Goal: Browse casually: Explore the website without a specific task or goal

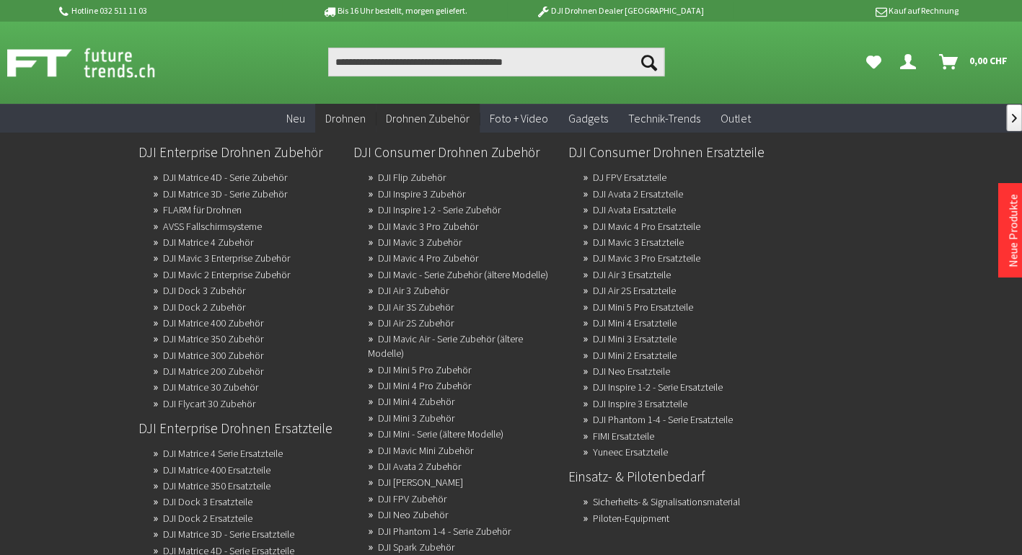
click at [424, 118] on span "Drohnen Zubehör" at bounding box center [428, 118] width 84 height 14
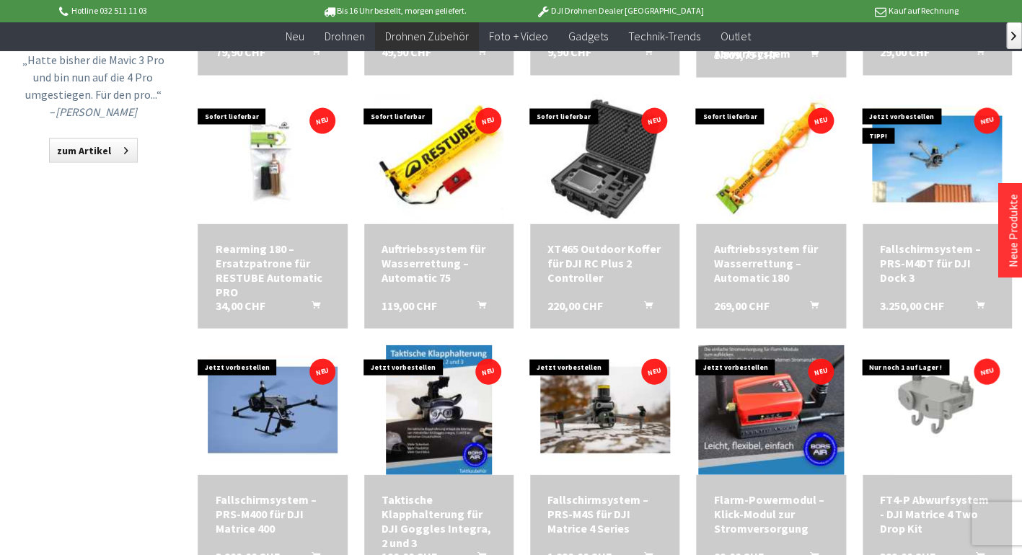
scroll to position [966, 0]
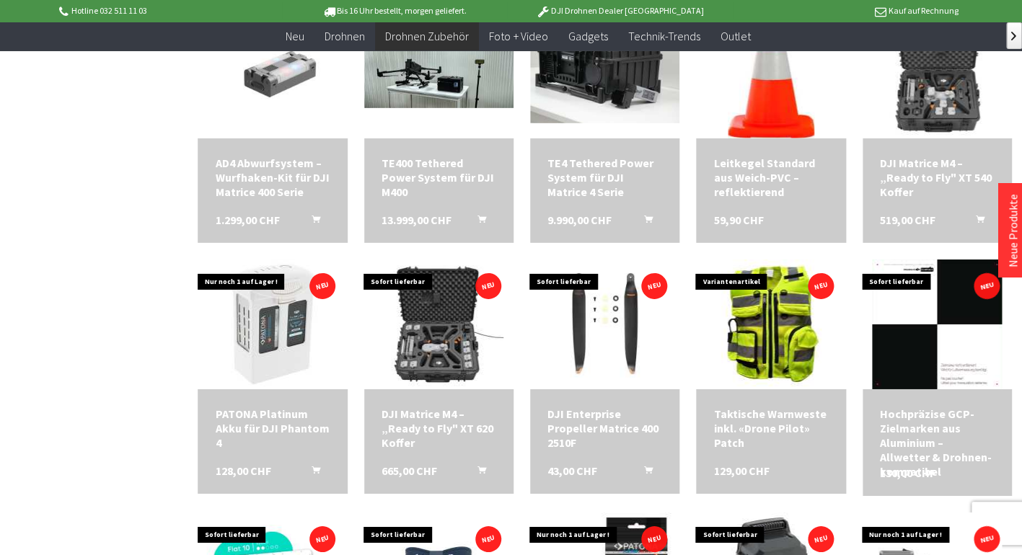
scroll to position [1556, 0]
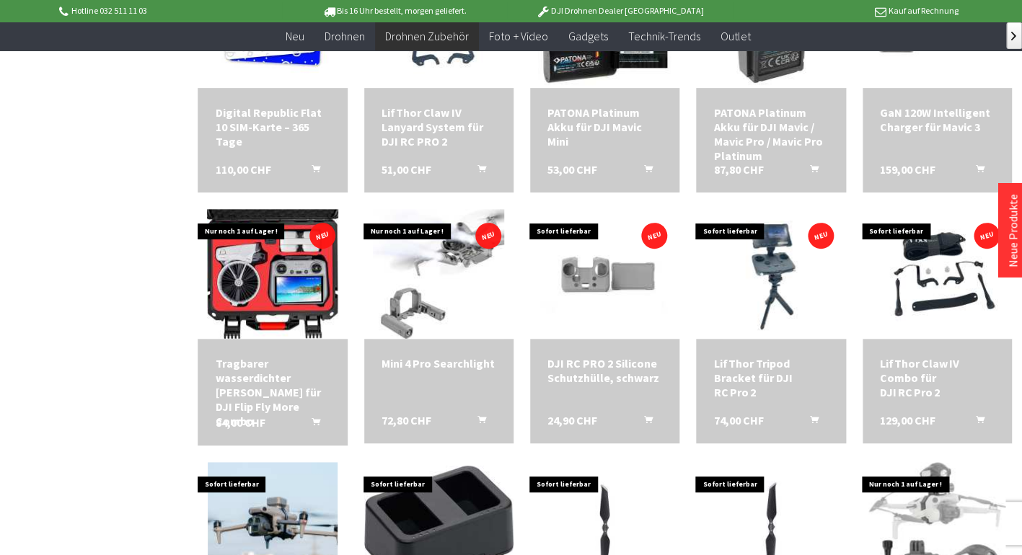
scroll to position [2110, 0]
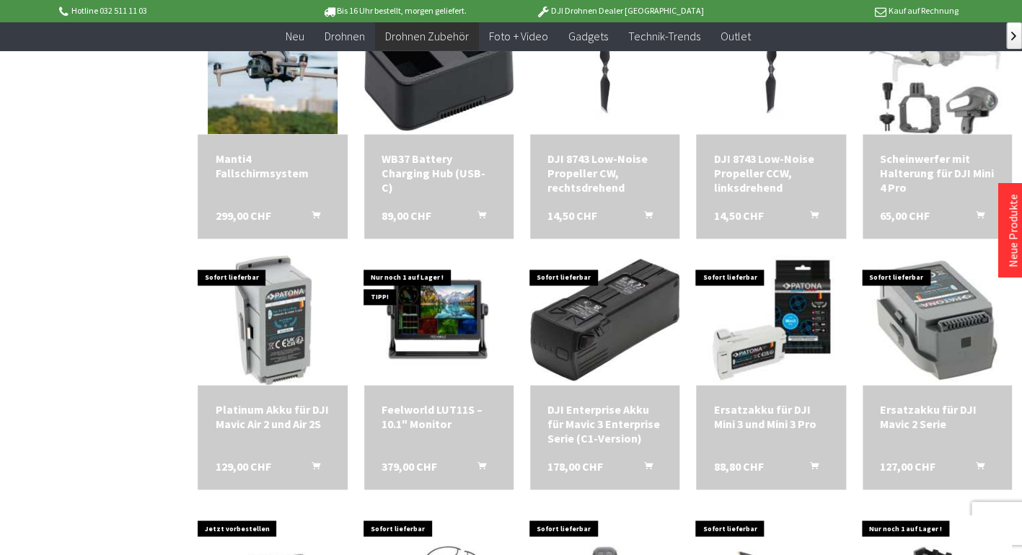
scroll to position [2565, 0]
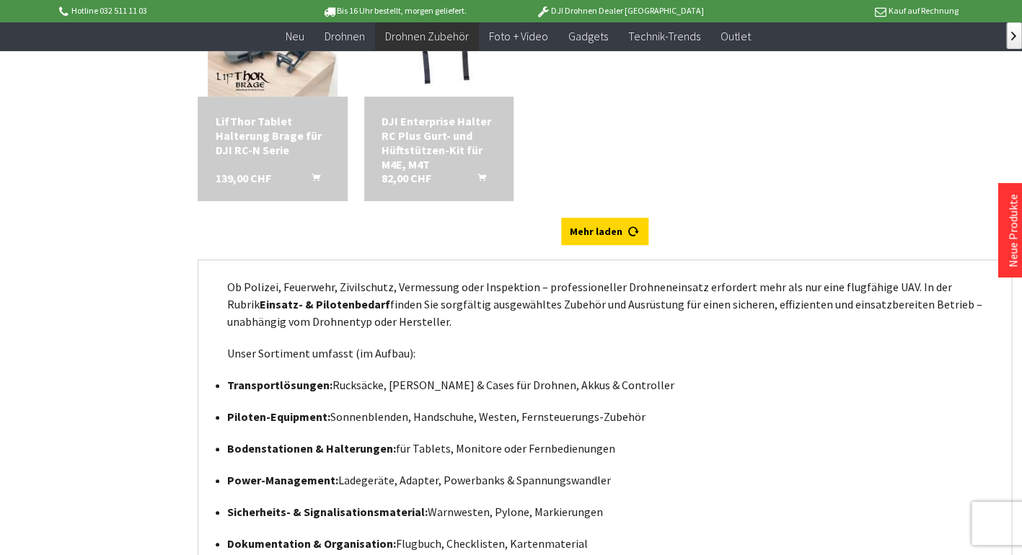
scroll to position [4128, 0]
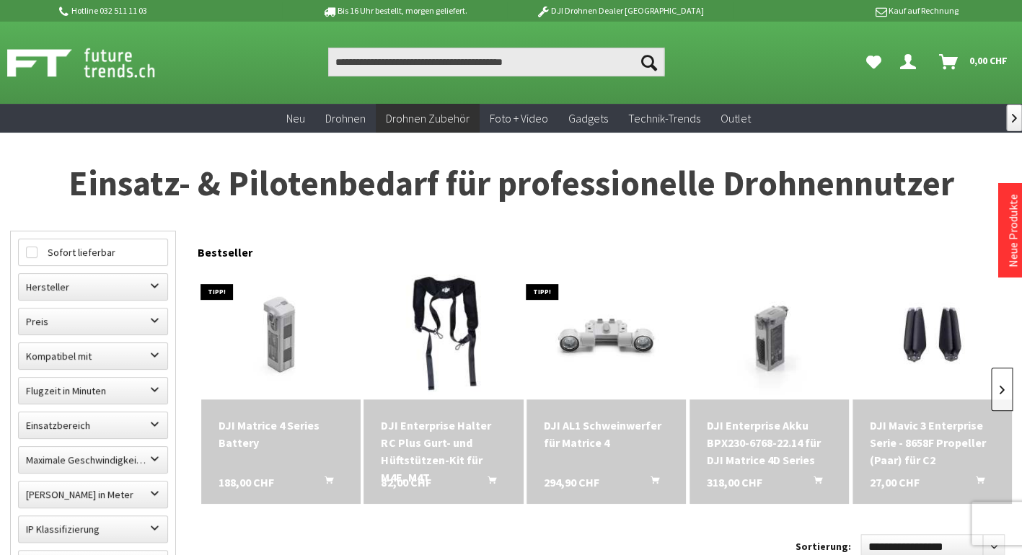
click at [997, 390] on link at bounding box center [1002, 389] width 22 height 43
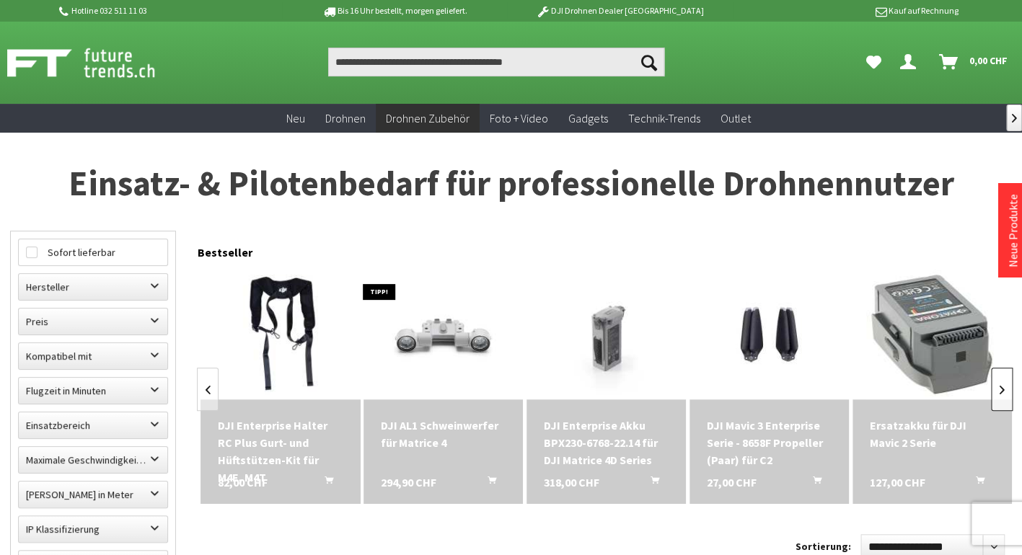
click at [997, 390] on link at bounding box center [1002, 389] width 22 height 43
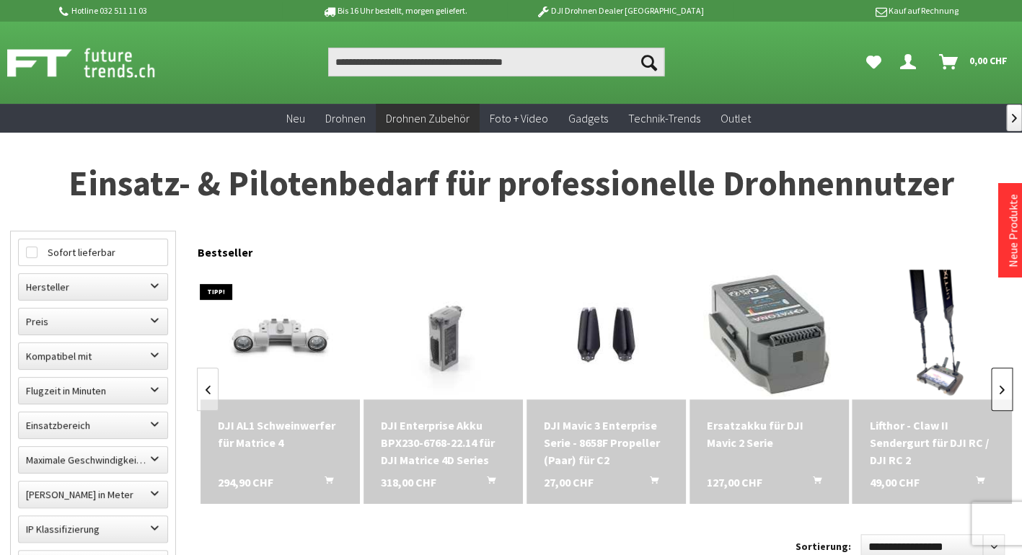
click at [997, 390] on link at bounding box center [1002, 389] width 22 height 43
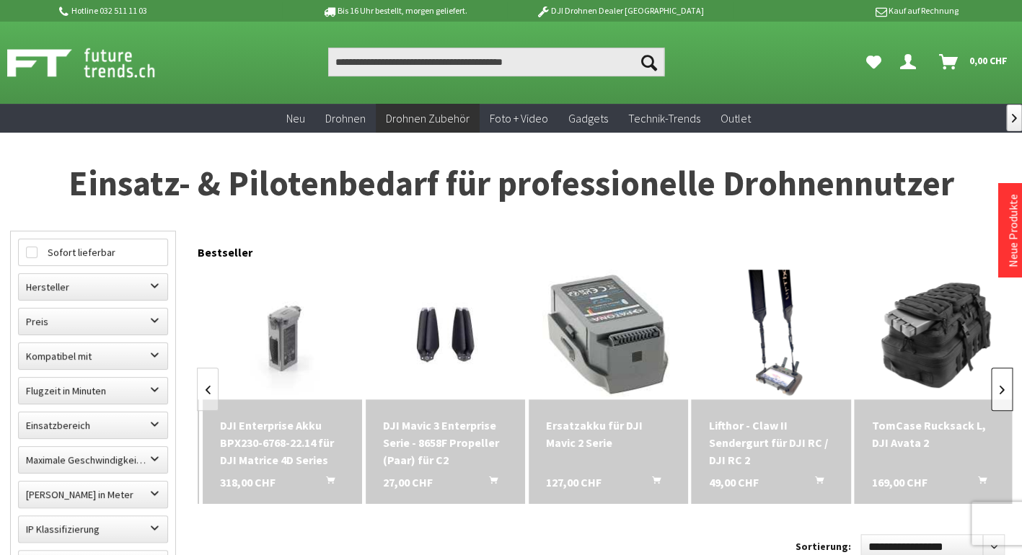
click at [997, 390] on link at bounding box center [1002, 389] width 22 height 43
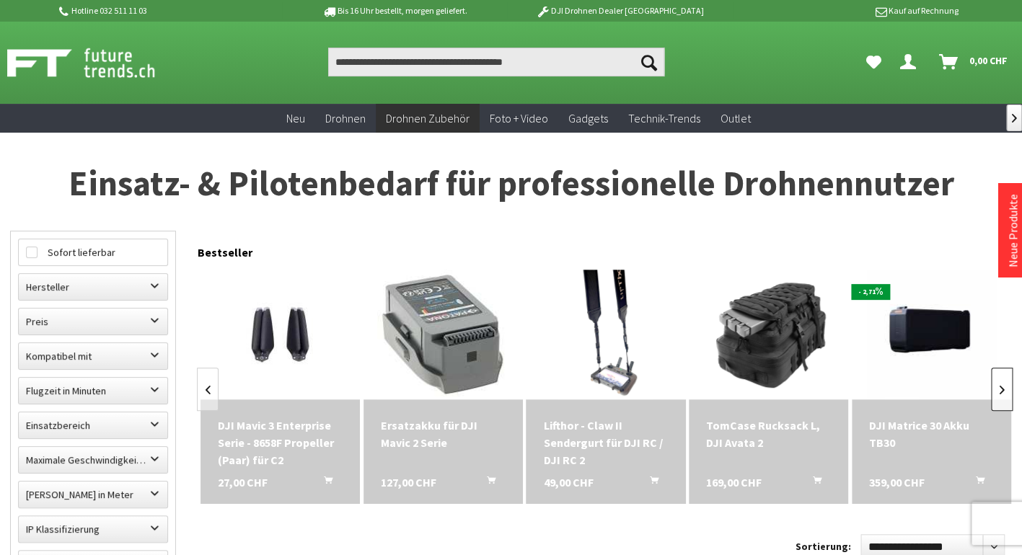
click at [997, 390] on link at bounding box center [1002, 389] width 22 height 43
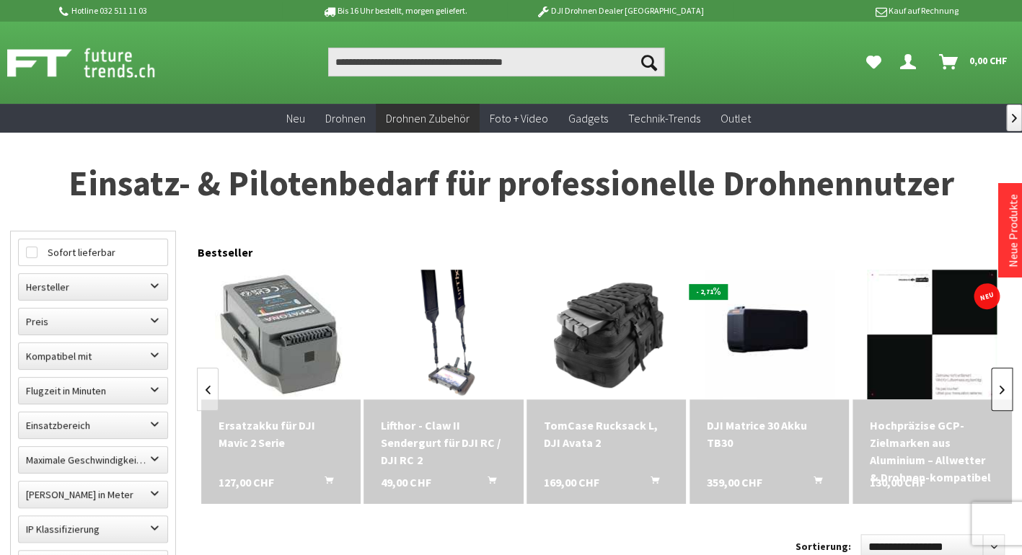
scroll to position [0, 815]
click at [997, 390] on link at bounding box center [1002, 389] width 22 height 43
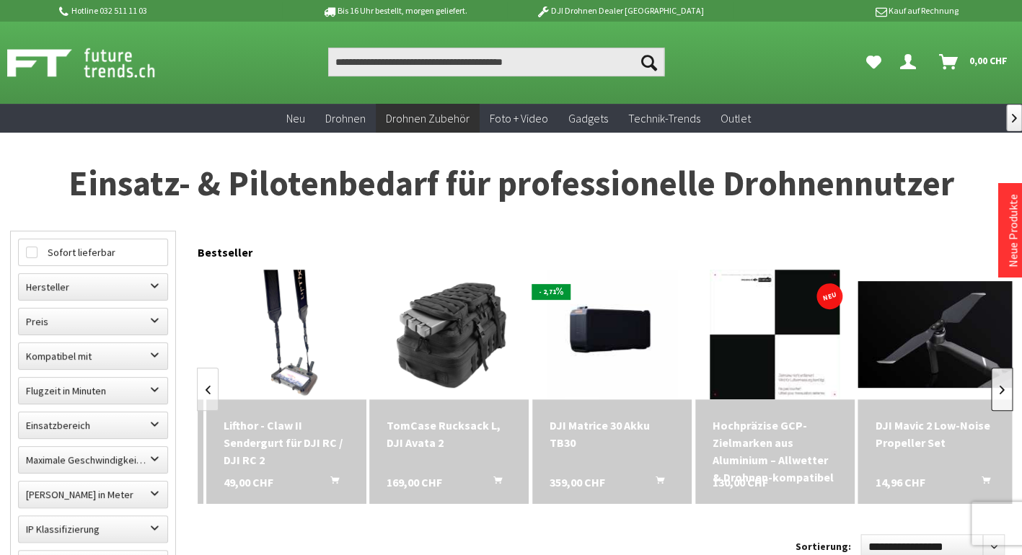
scroll to position [0, 978]
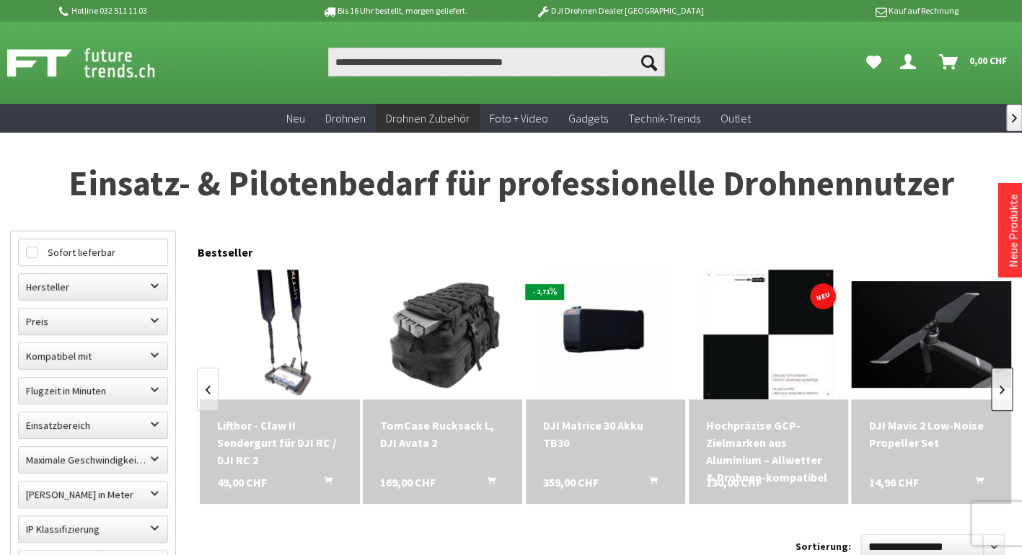
click at [997, 390] on link at bounding box center [1002, 389] width 22 height 43
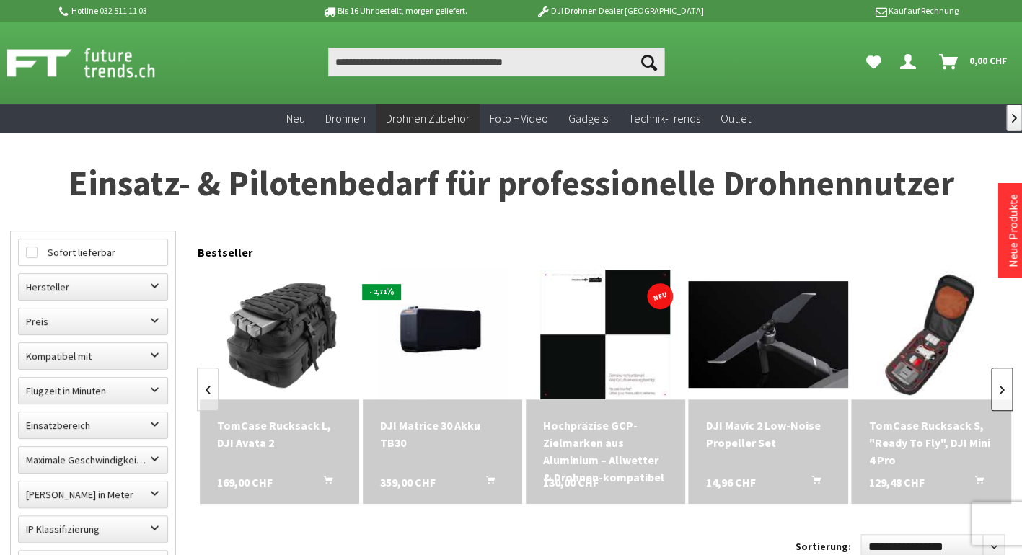
click at [997, 390] on link at bounding box center [1002, 389] width 22 height 43
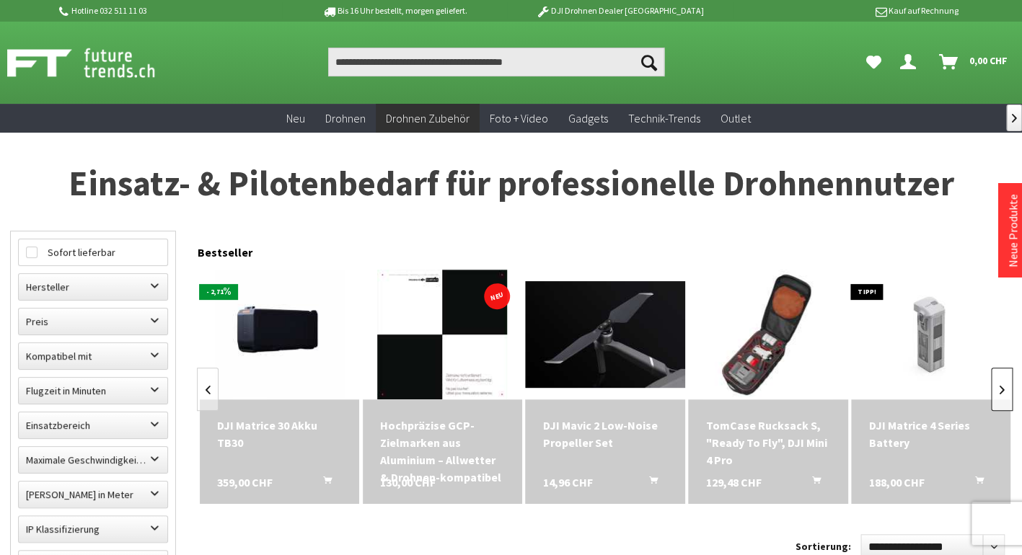
click at [997, 390] on link at bounding box center [1002, 389] width 22 height 43
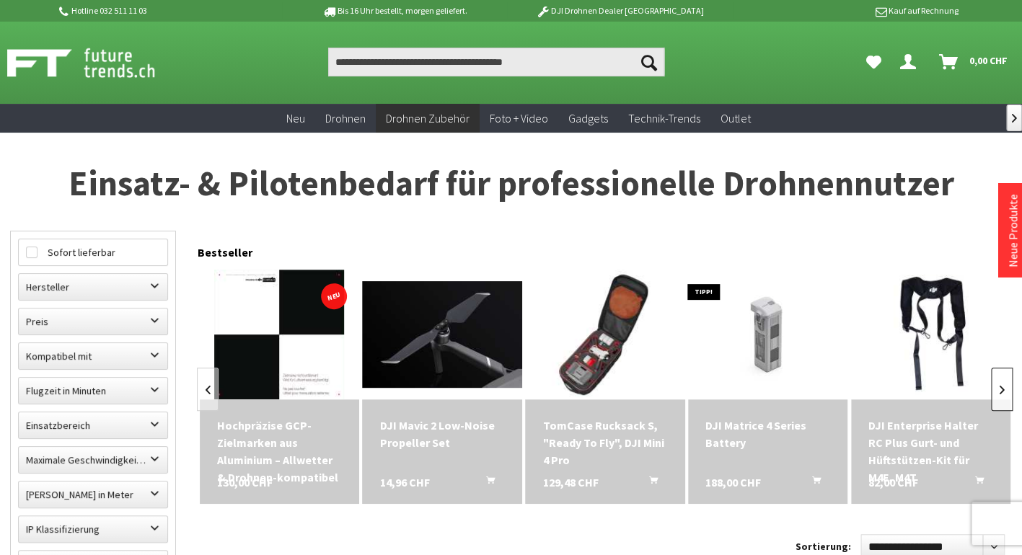
click at [997, 390] on link at bounding box center [1002, 389] width 22 height 43
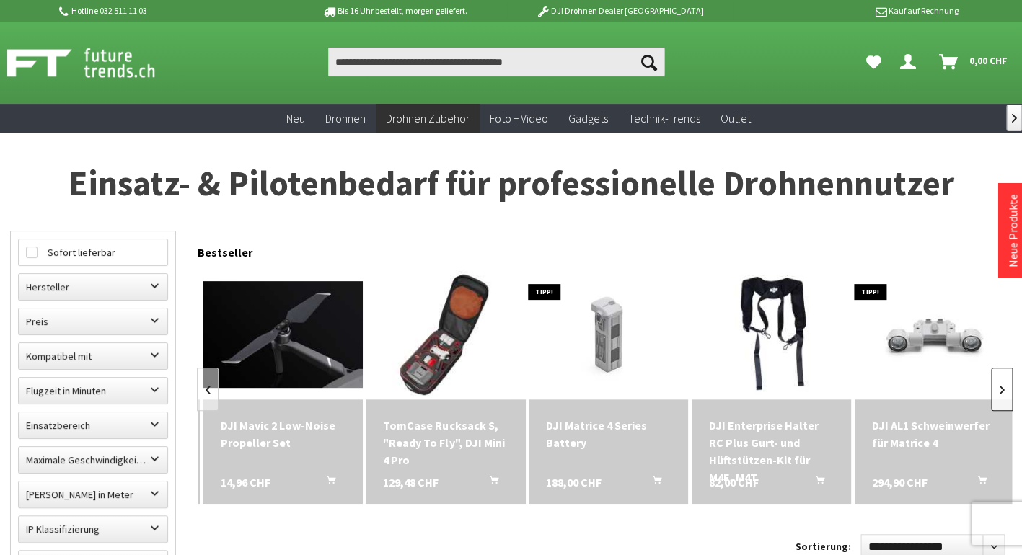
click at [997, 390] on link at bounding box center [1002, 389] width 22 height 43
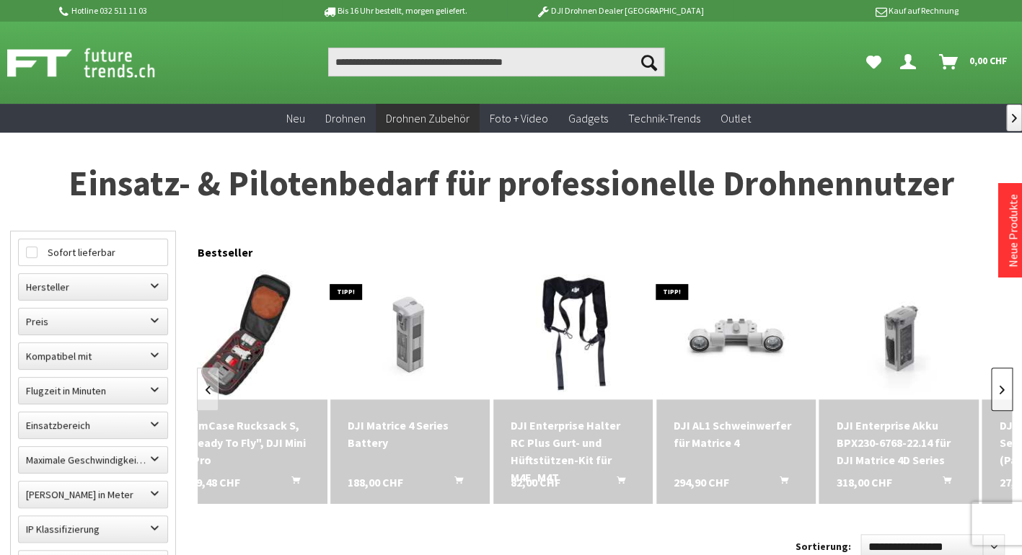
click at [997, 390] on link at bounding box center [1002, 389] width 22 height 43
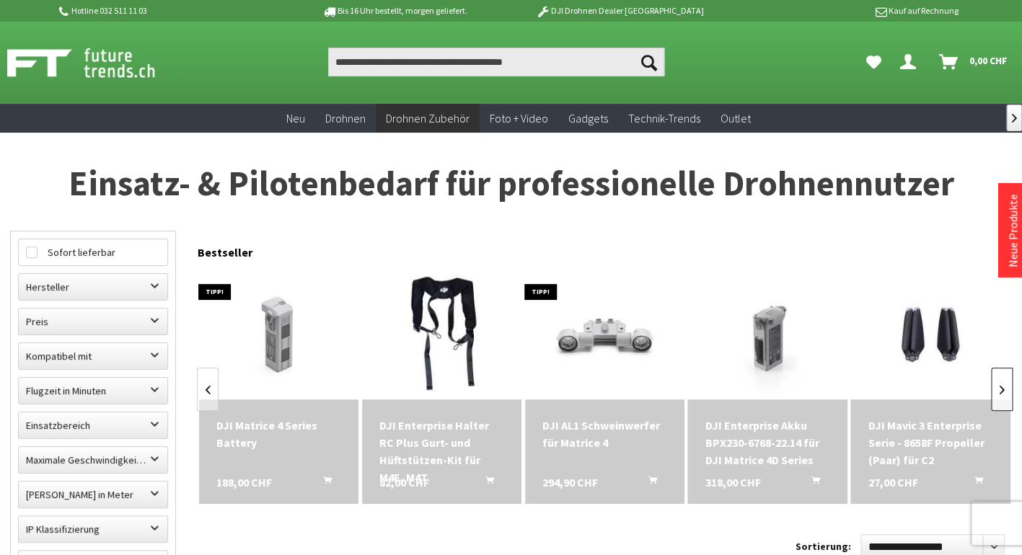
click at [997, 390] on link at bounding box center [1002, 389] width 22 height 43
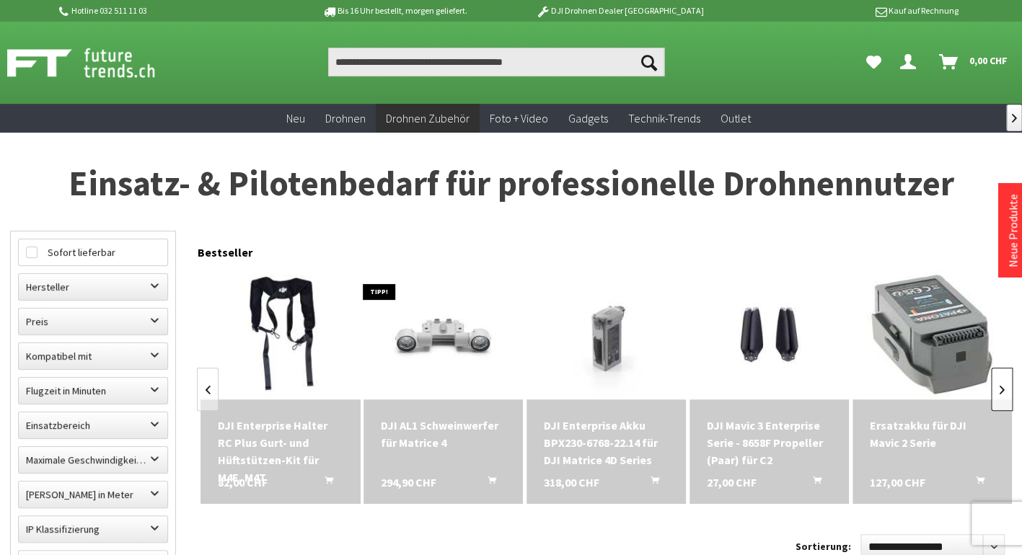
click at [997, 390] on link at bounding box center [1002, 389] width 22 height 43
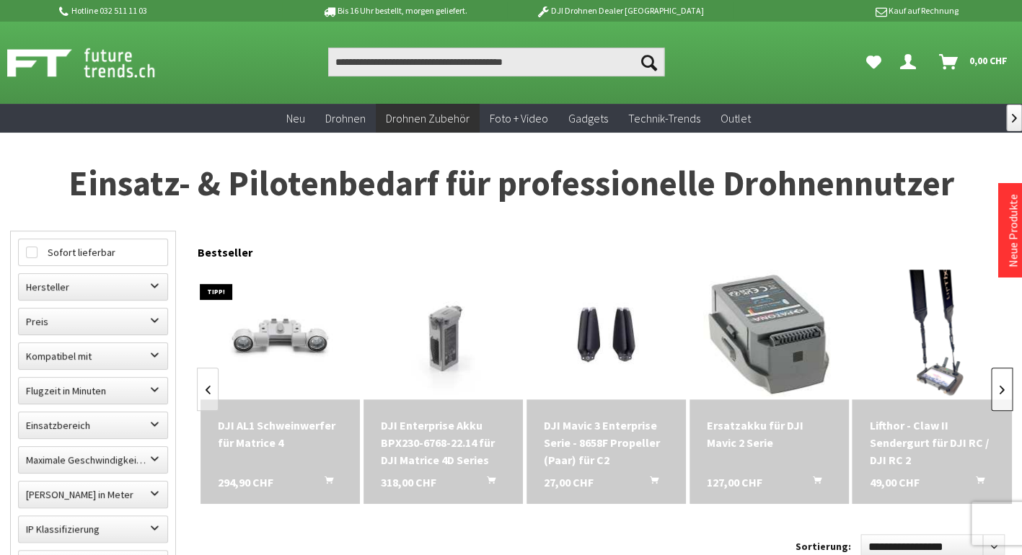
click at [997, 390] on link at bounding box center [1002, 389] width 22 height 43
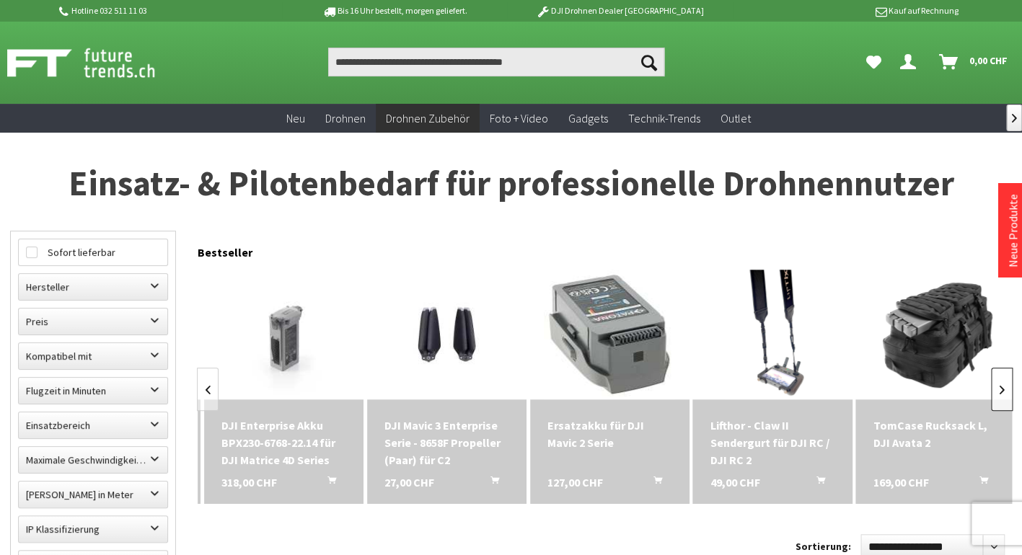
click at [997, 390] on link at bounding box center [1002, 389] width 22 height 43
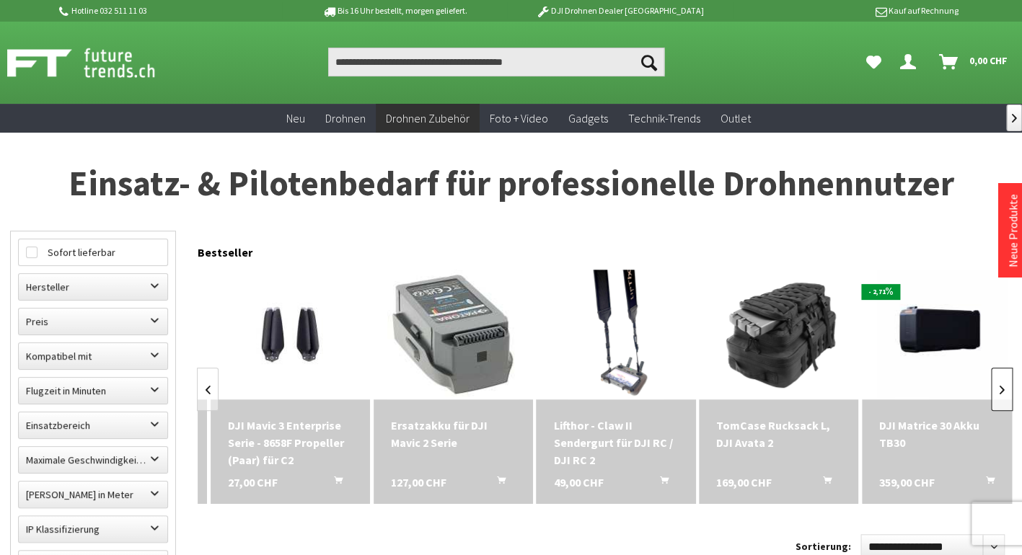
click at [997, 390] on link at bounding box center [1002, 389] width 22 height 43
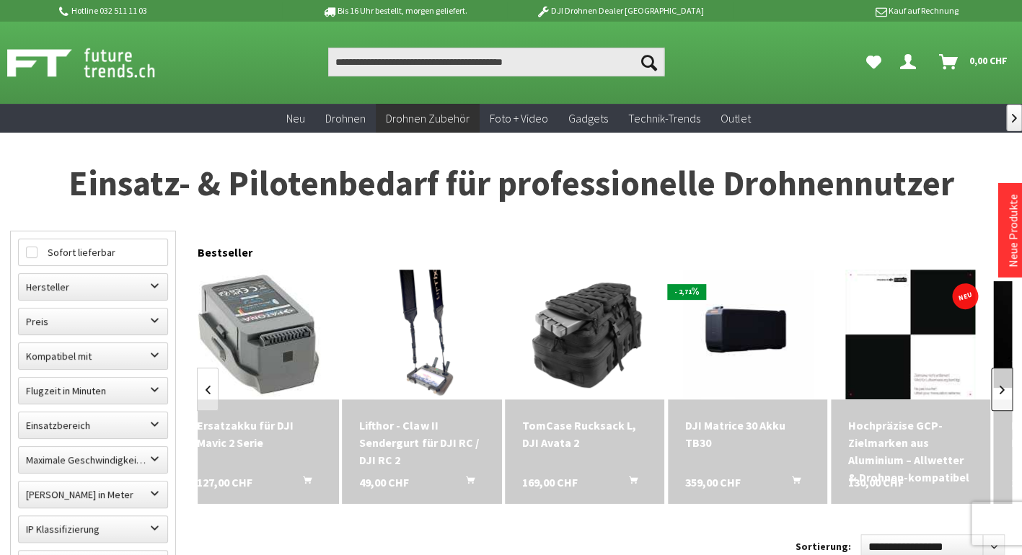
click at [997, 390] on link at bounding box center [1002, 389] width 22 height 43
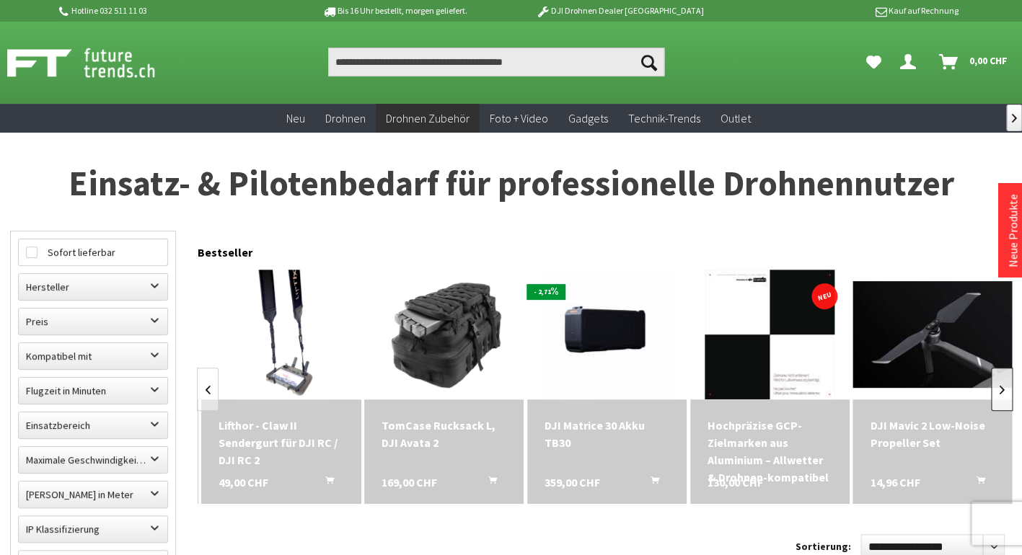
click at [997, 390] on link at bounding box center [1002, 389] width 22 height 43
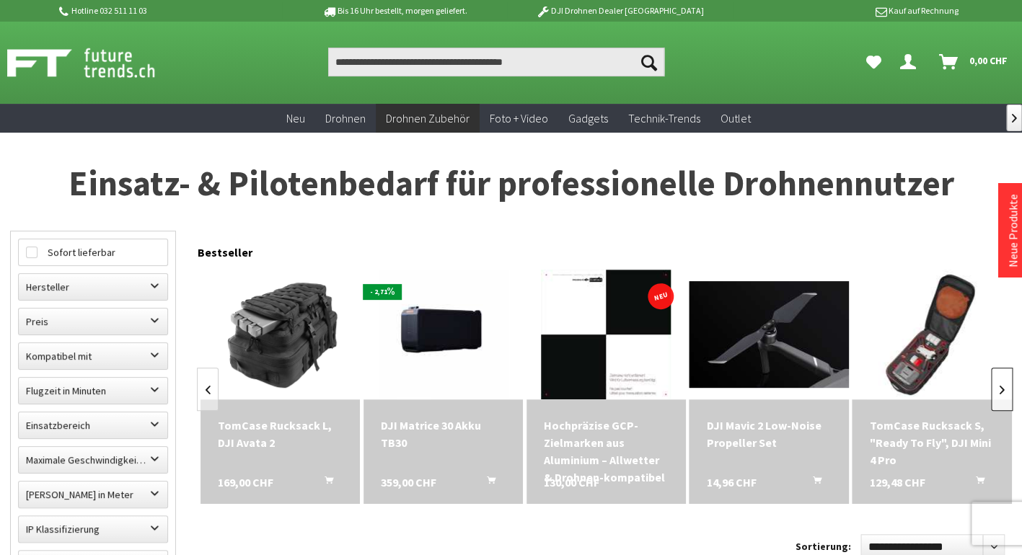
scroll to position [0, 1141]
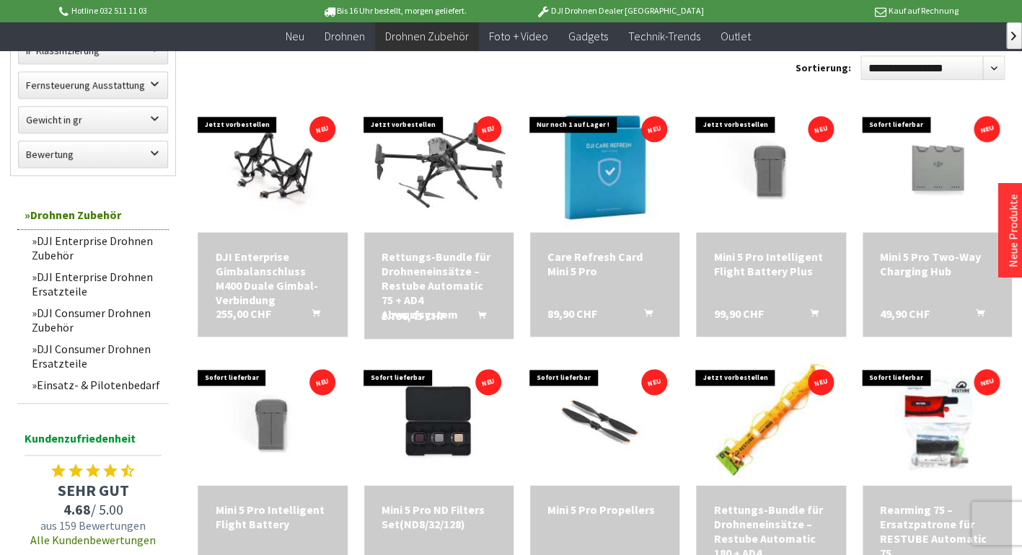
scroll to position [970, 0]
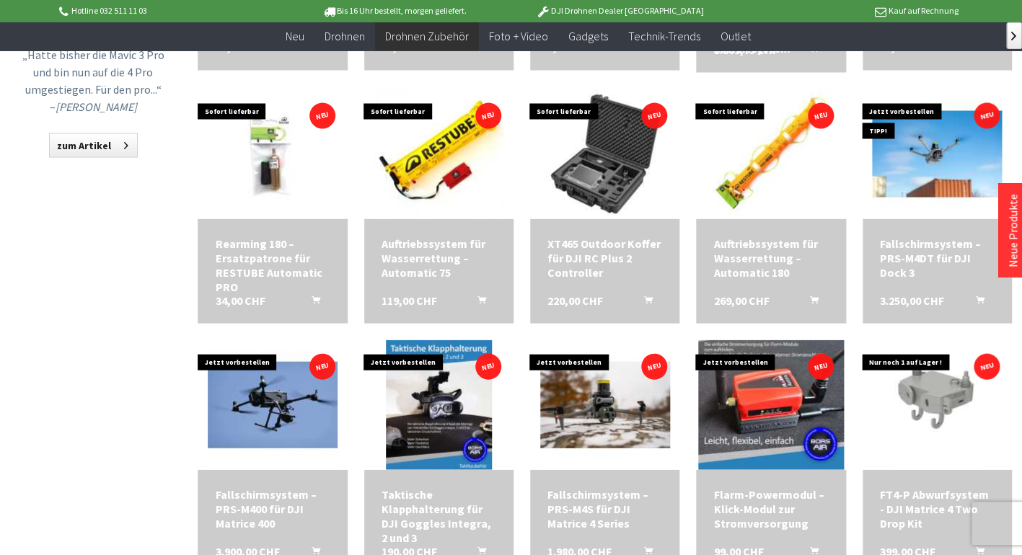
scroll to position [1699, 0]
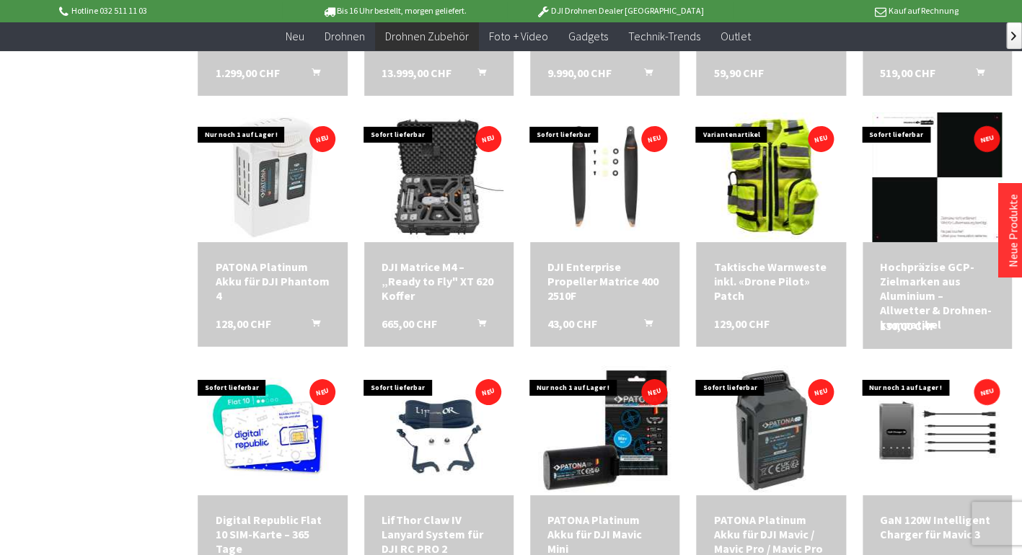
scroll to position [2247, 0]
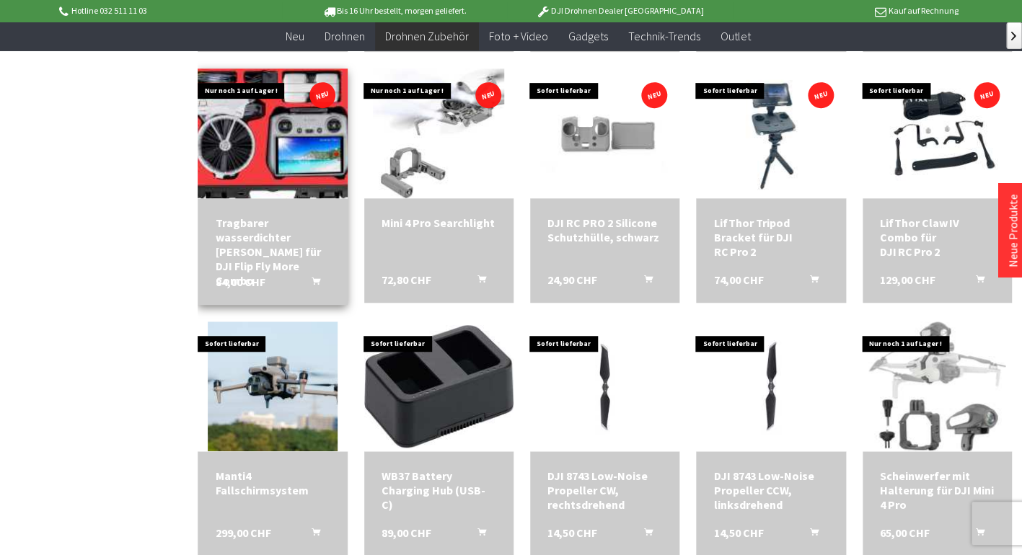
click at [227, 132] on img at bounding box center [273, 134] width 184 height 182
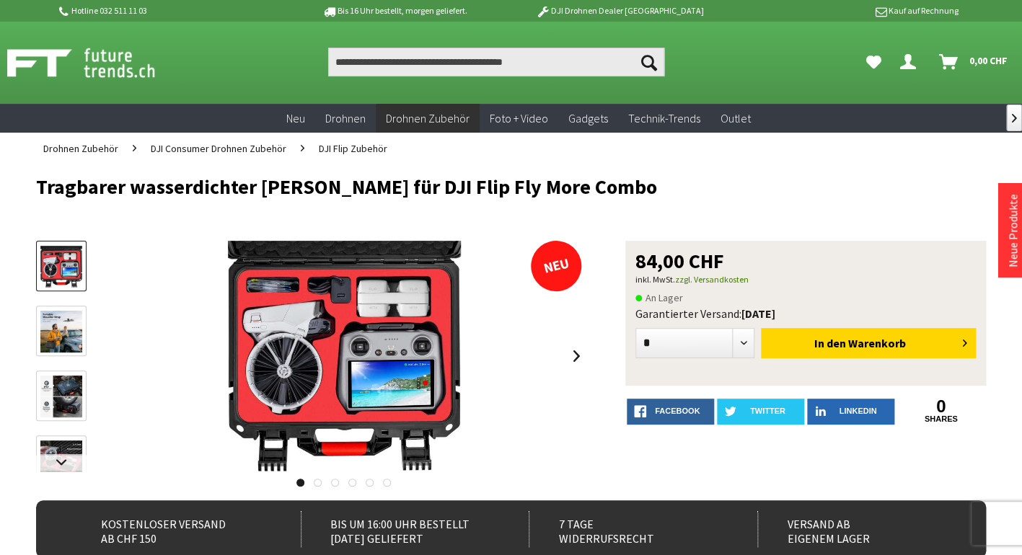
scroll to position [1, 0]
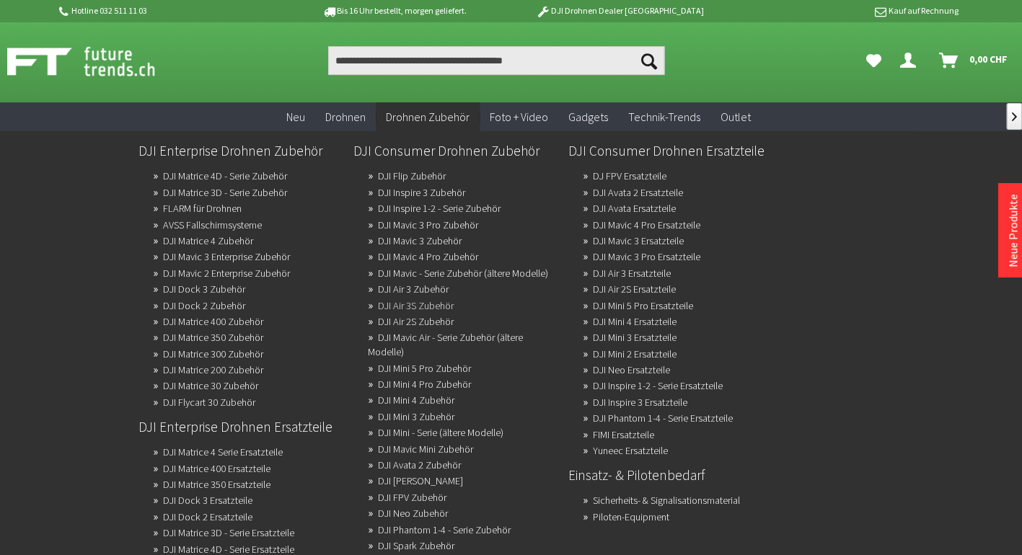
click at [438, 305] on link "DJI Air 3S Zubehör" at bounding box center [416, 306] width 76 height 20
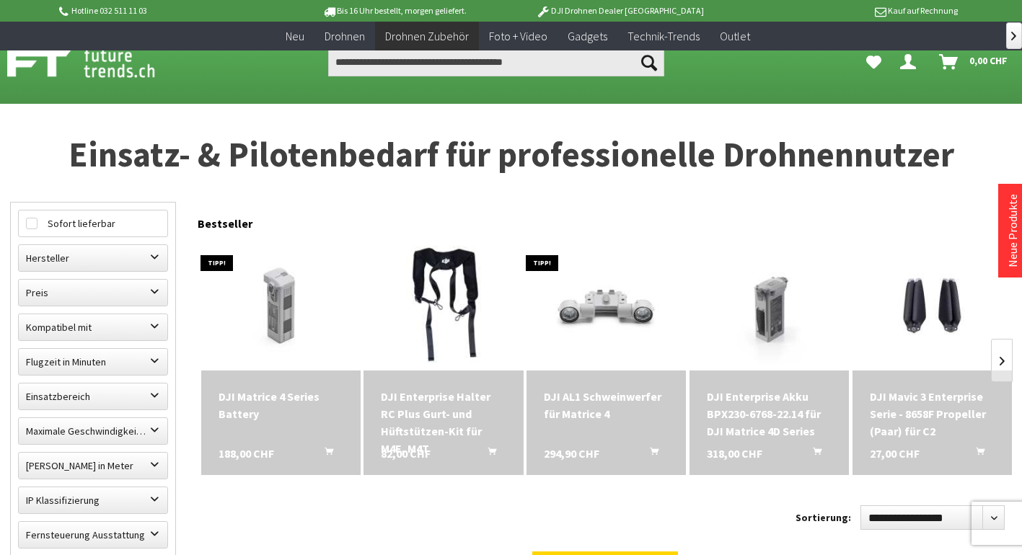
scroll to position [2139, 0]
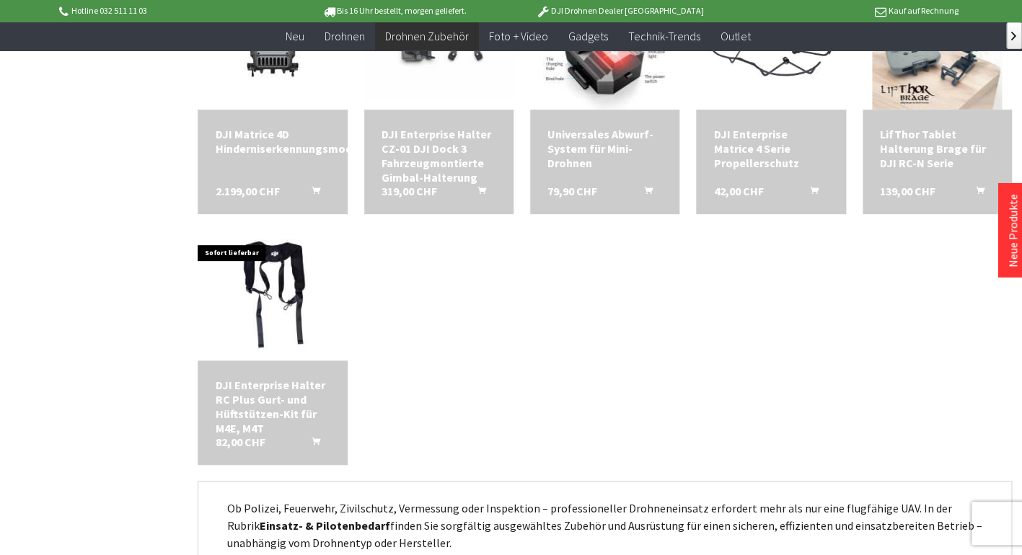
scroll to position [1696, 0]
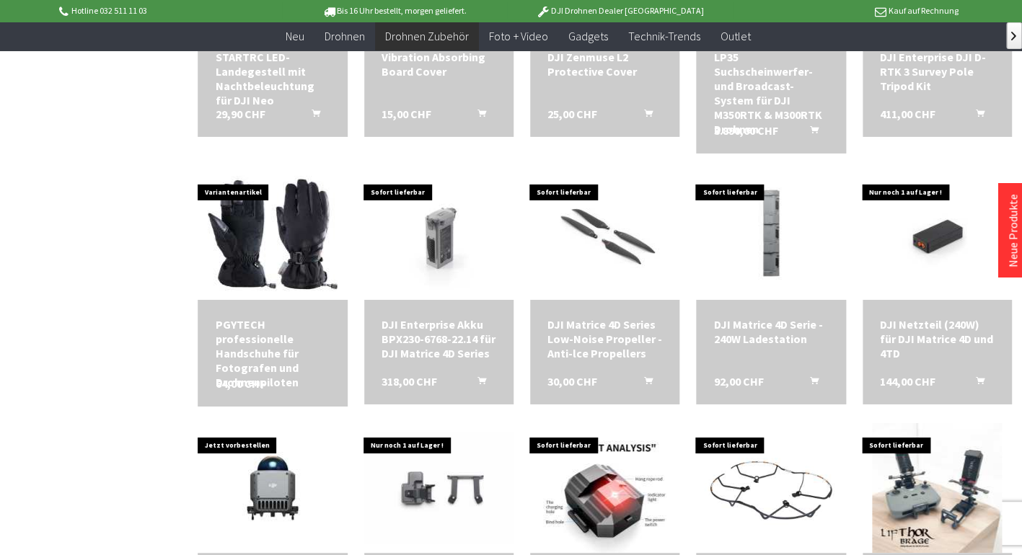
scroll to position [2247, 0]
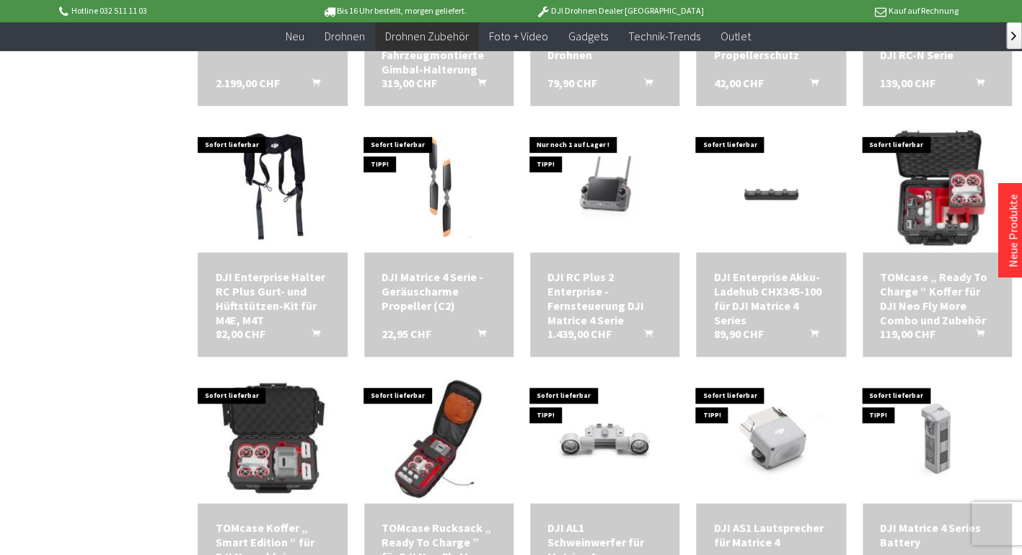
scroll to position [2956, 0]
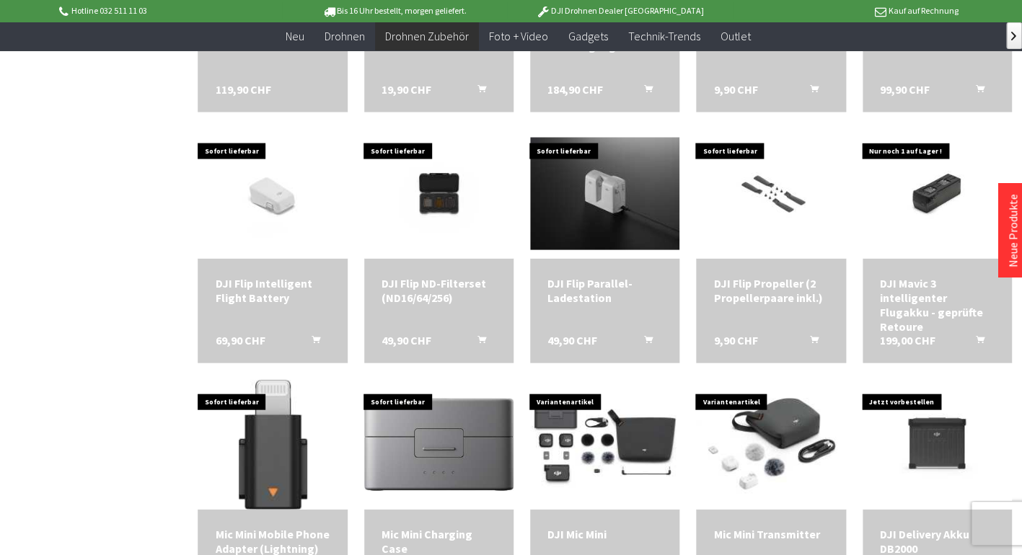
scroll to position [2254, 0]
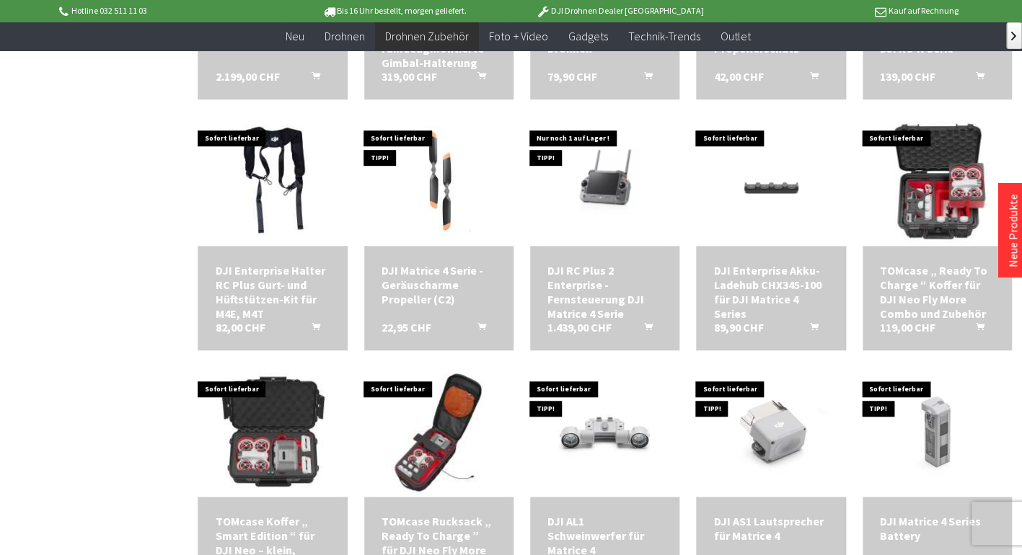
scroll to position [1750, 0]
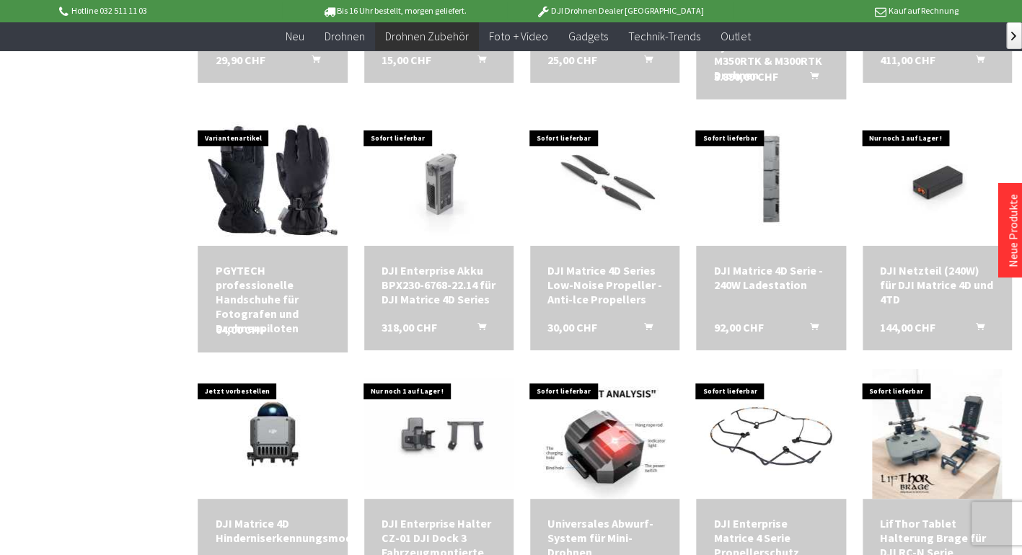
scroll to position [990, 0]
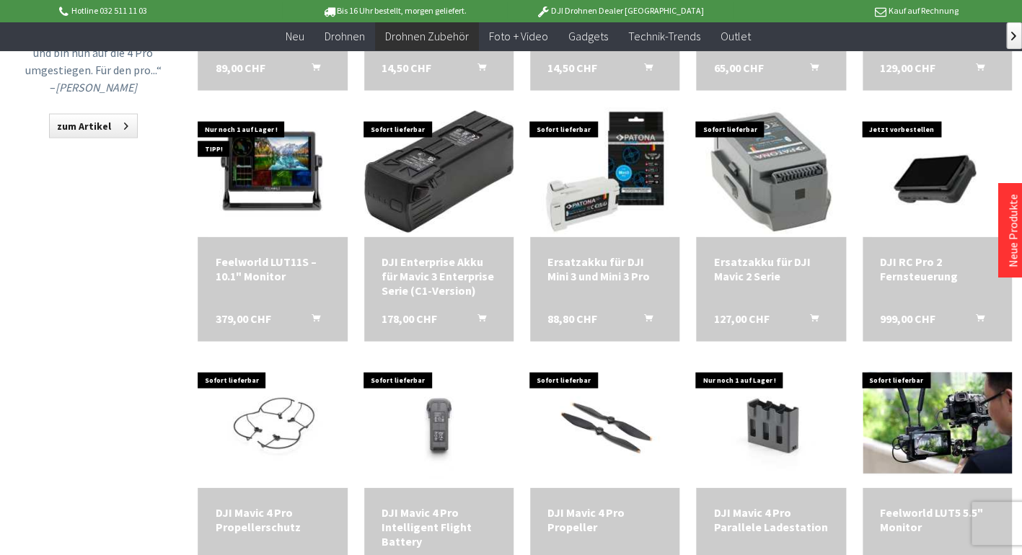
scroll to position [487, 0]
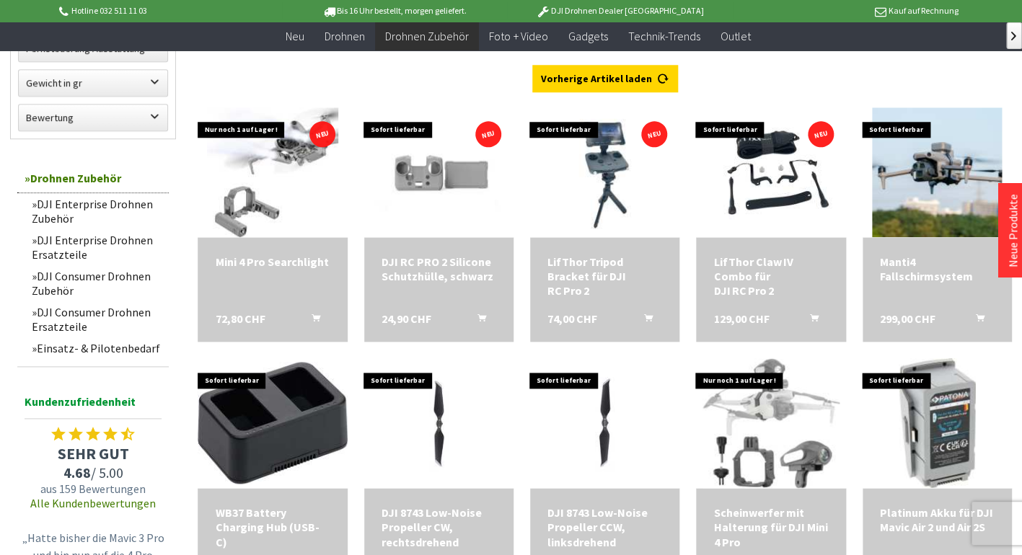
scroll to position [1, 0]
